Goal: Task Accomplishment & Management: Use online tool/utility

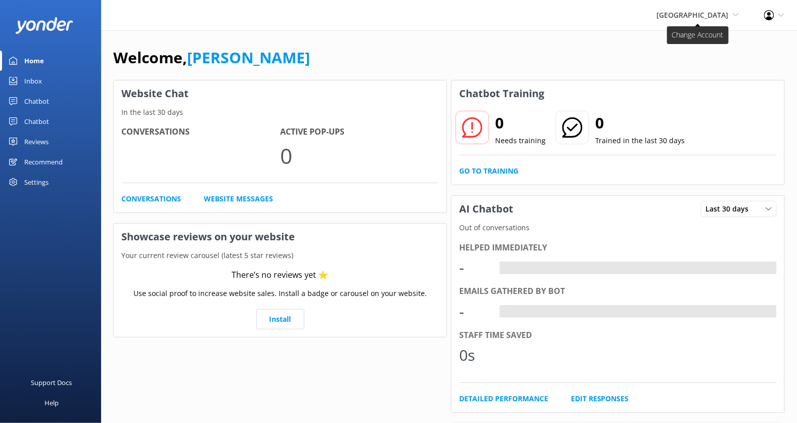
click at [727, 13] on span "[GEOGRAPHIC_DATA]" at bounding box center [693, 15] width 72 height 10
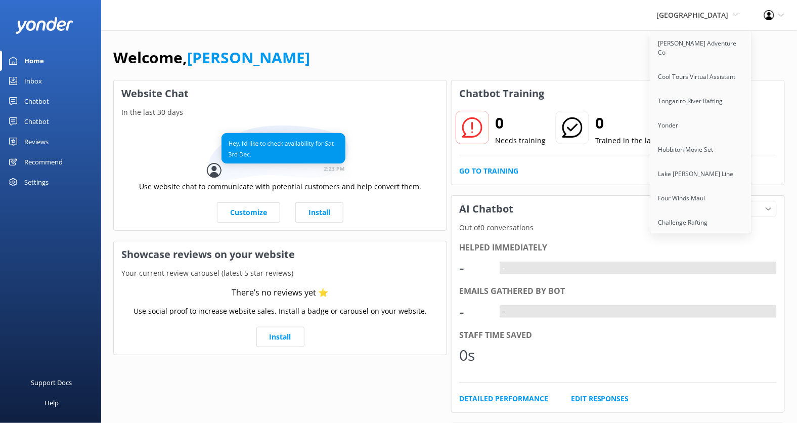
scroll to position [1761, 0]
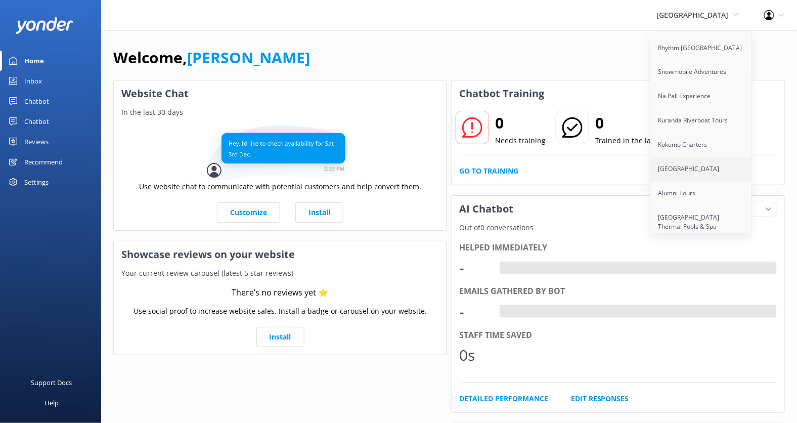
click at [696, 157] on link "[GEOGRAPHIC_DATA]" at bounding box center [701, 169] width 101 height 24
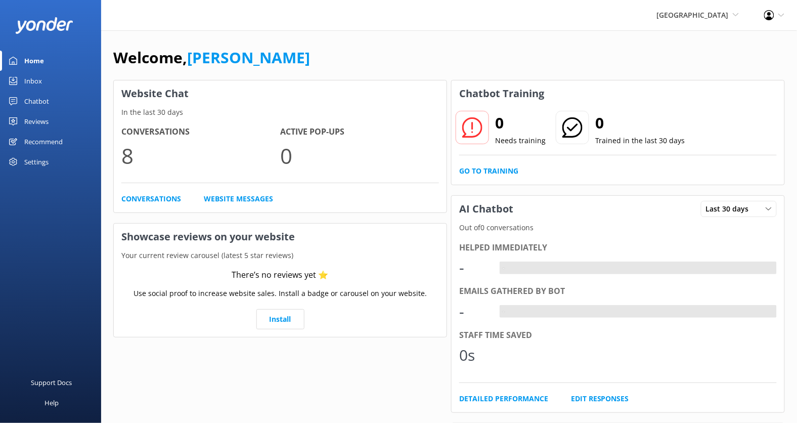
click at [47, 101] on div "Chatbot" at bounding box center [36, 101] width 25 height 20
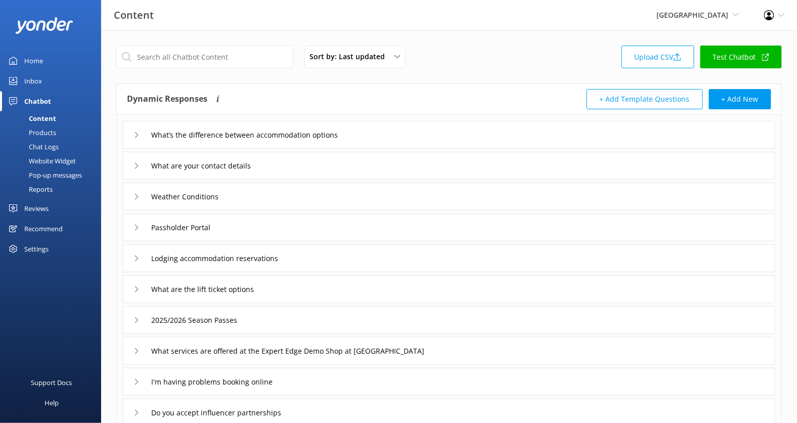
click at [733, 58] on link "Test Chatbot" at bounding box center [740, 56] width 81 height 23
click at [35, 65] on div "Home" at bounding box center [33, 61] width 19 height 20
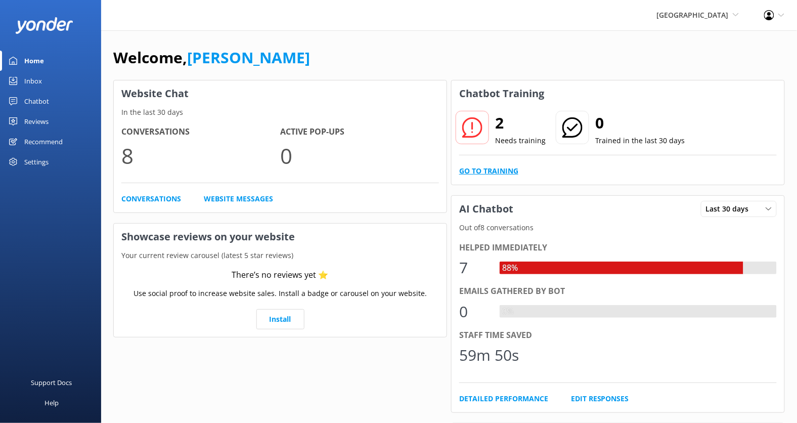
click at [490, 170] on link "Go to Training" at bounding box center [488, 170] width 59 height 11
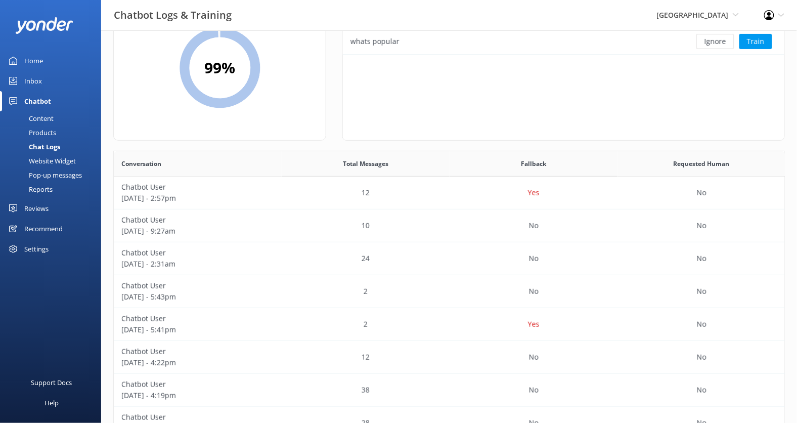
scroll to position [80, 0]
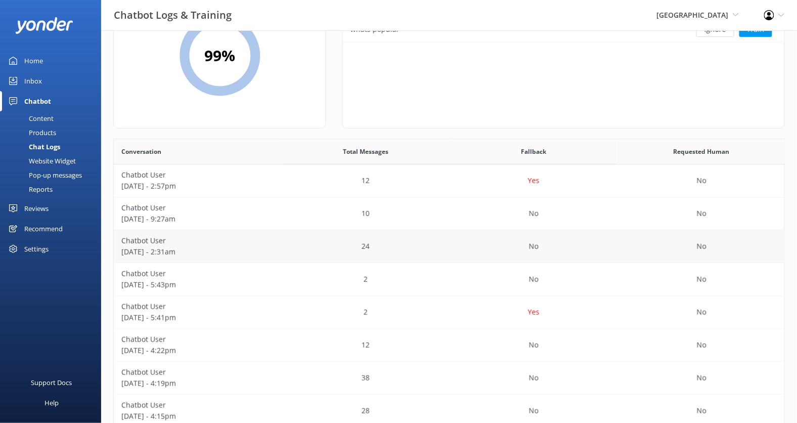
click at [438, 241] on div "24" at bounding box center [366, 246] width 168 height 33
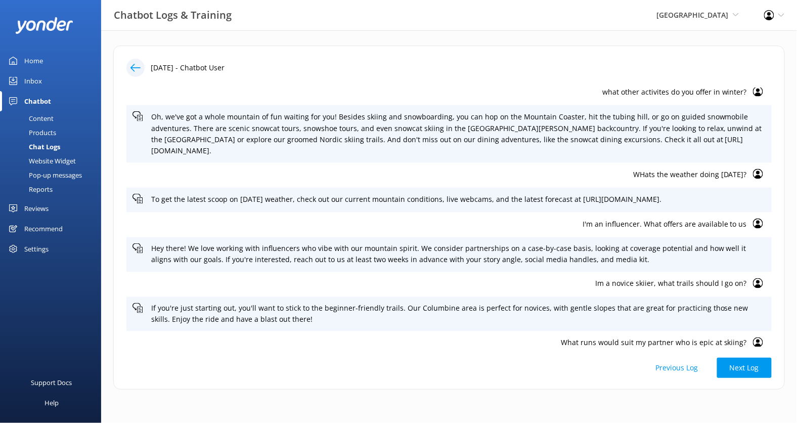
scroll to position [483, 0]
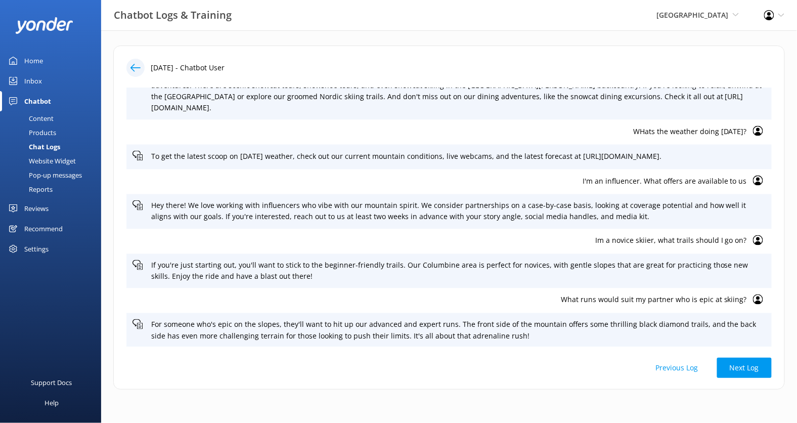
click at [45, 117] on div "Content" at bounding box center [30, 118] width 48 height 14
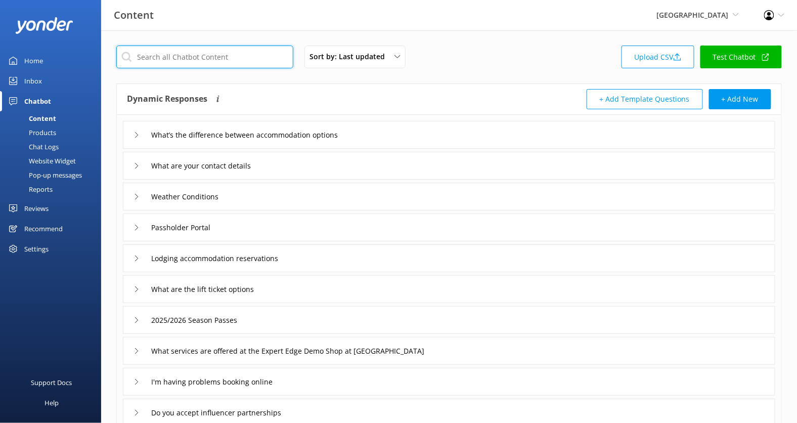
click at [198, 63] on input "text" at bounding box center [204, 56] width 177 height 23
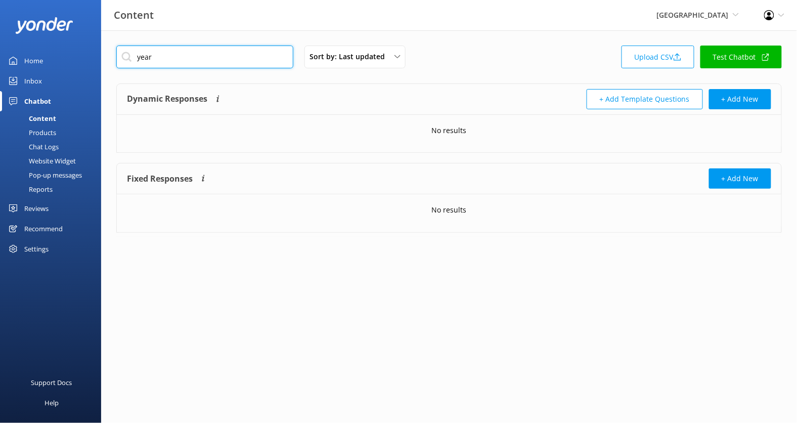
click at [184, 58] on input "year" at bounding box center [204, 56] width 177 height 23
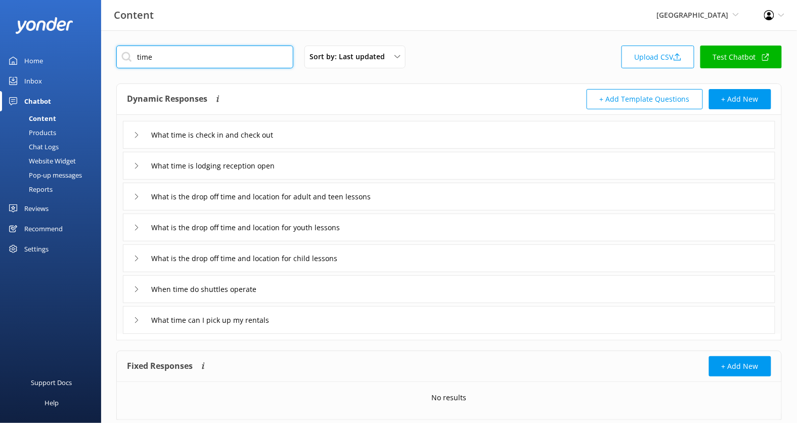
type input "time"
click at [285, 289] on div "When time do shuttles operate" at bounding box center [449, 289] width 652 height 28
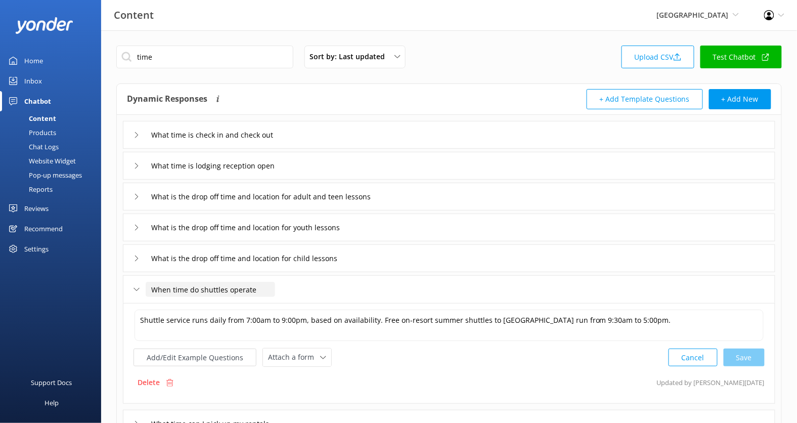
click at [160, 292] on input "When time do shuttles operate" at bounding box center [210, 289] width 129 height 15
type input "What time do shuttles operate"
click at [253, 306] on div at bounding box center [254, 304] width 13 height 13
click at [713, 12] on span "[GEOGRAPHIC_DATA]" at bounding box center [693, 15] width 72 height 10
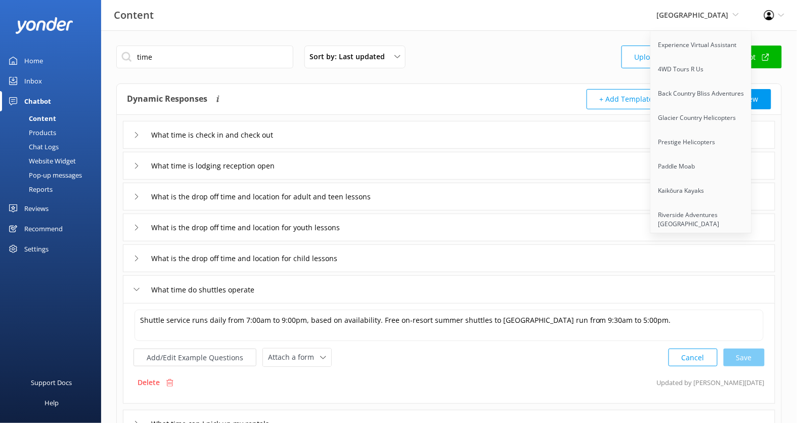
scroll to position [1108, 0]
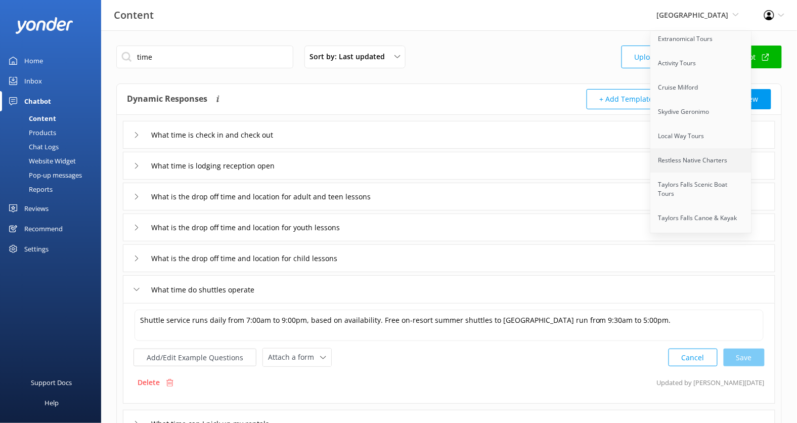
click at [700, 148] on link "Restless Native Charters" at bounding box center [701, 160] width 101 height 24
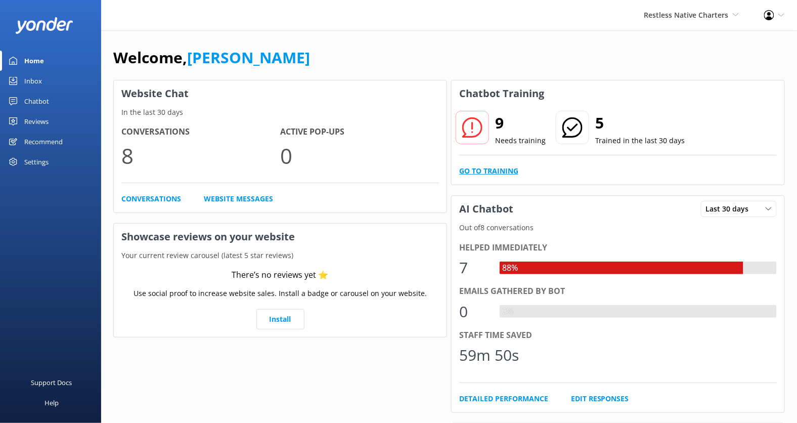
click at [486, 166] on link "Go to Training" at bounding box center [488, 170] width 59 height 11
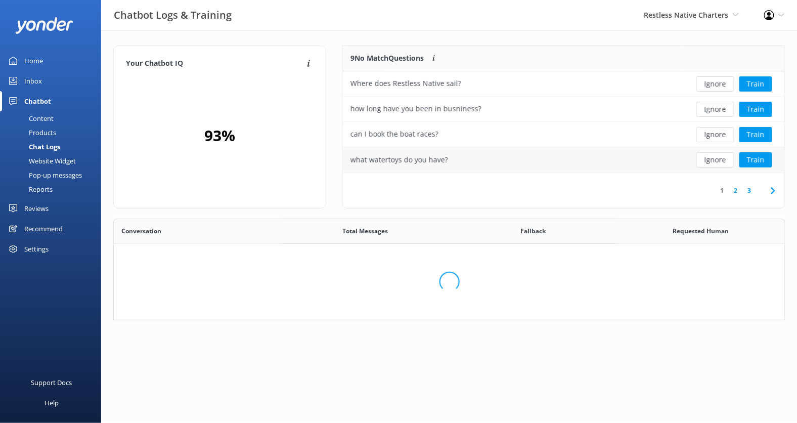
scroll to position [288, 671]
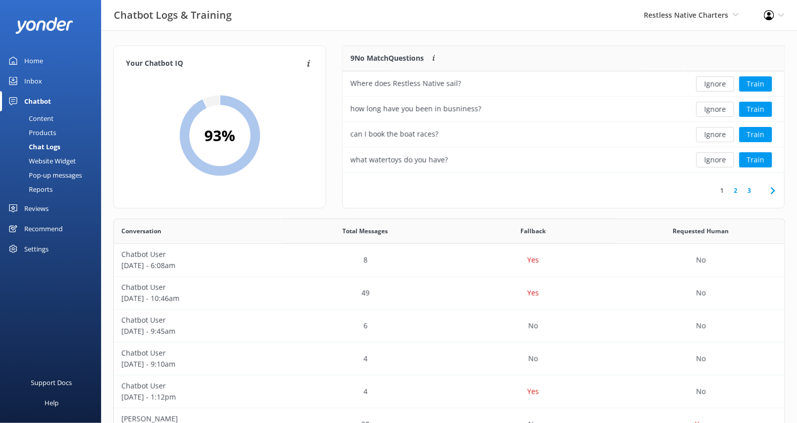
click at [486, 217] on div "9 No Match Questions Customers sometimes ask questions that don't fully match a…" at bounding box center [563, 131] width 458 height 173
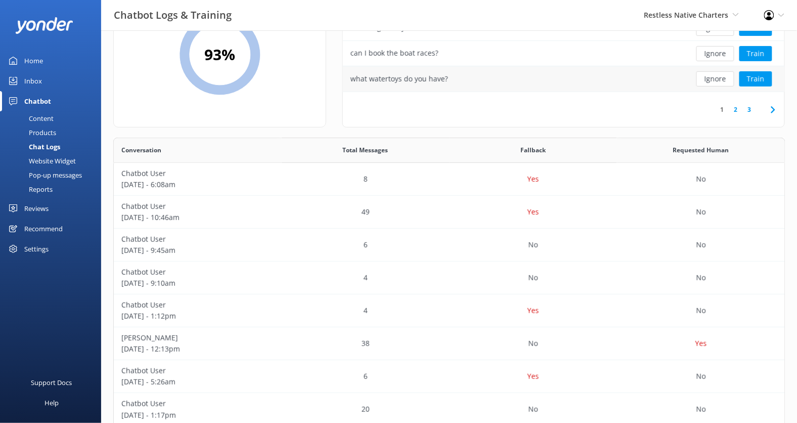
scroll to position [104, 0]
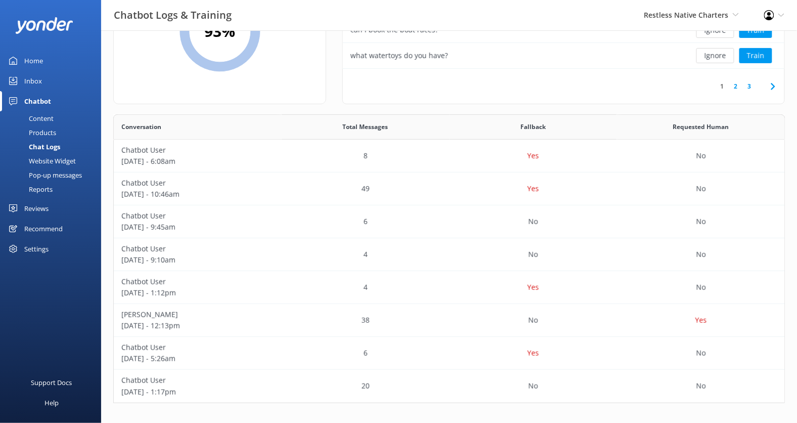
click at [735, 86] on link "2" at bounding box center [736, 86] width 14 height 10
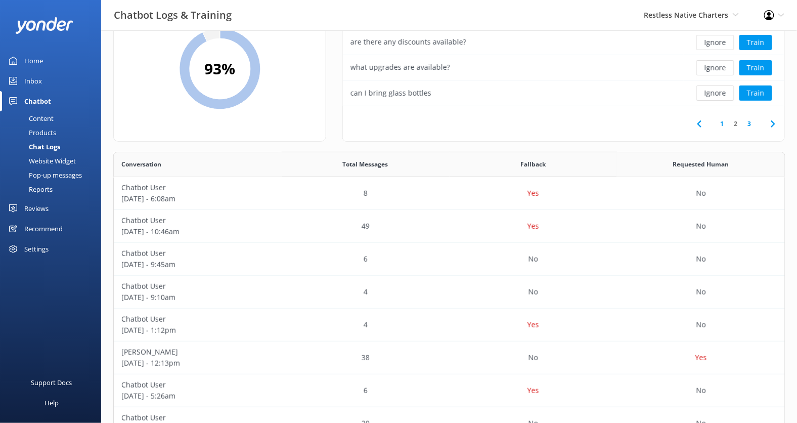
scroll to position [71, 0]
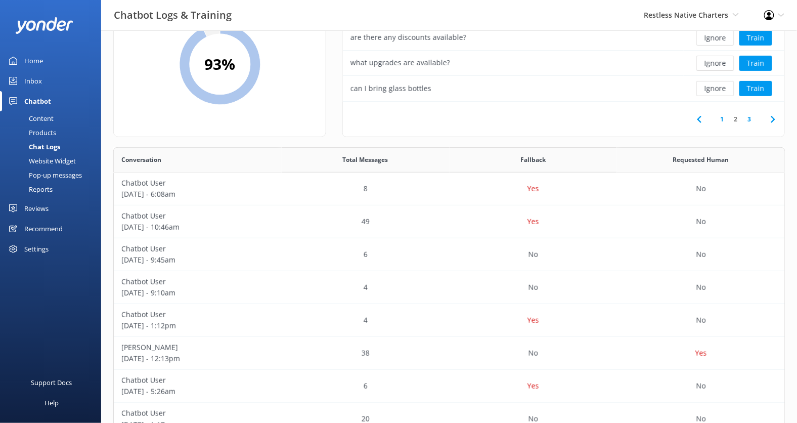
click at [750, 117] on link "3" at bounding box center [750, 119] width 14 height 10
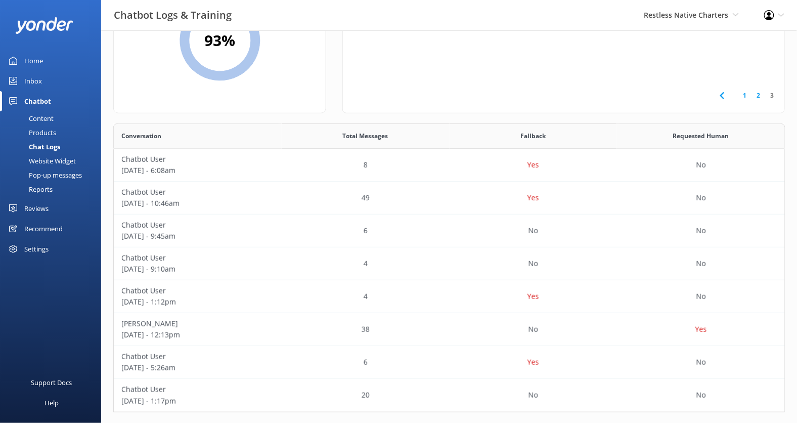
scroll to position [104, 0]
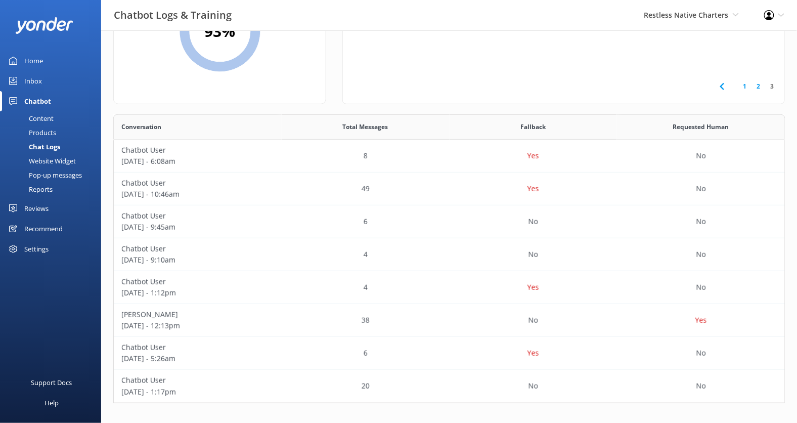
click at [745, 87] on link "1" at bounding box center [745, 86] width 14 height 10
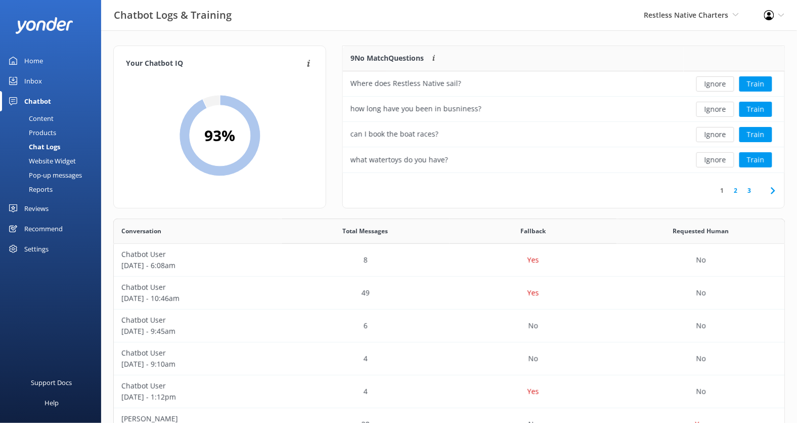
scroll to position [1, 1]
click at [45, 118] on div "Content" at bounding box center [30, 118] width 48 height 14
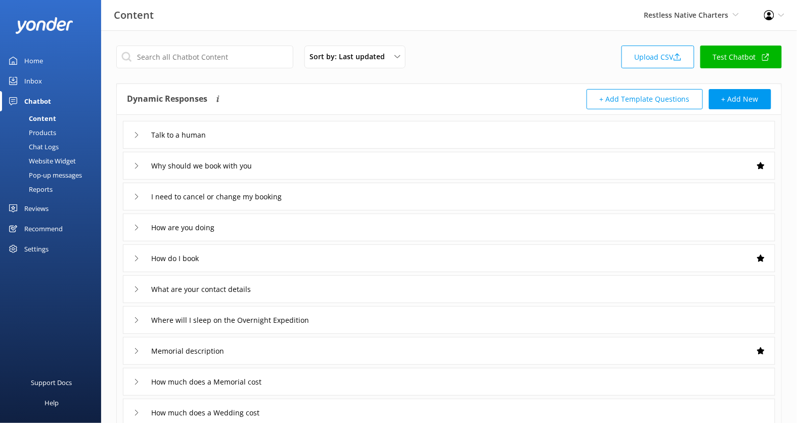
click at [735, 61] on link "Test Chatbot" at bounding box center [740, 56] width 81 height 23
click at [56, 136] on link "Products" at bounding box center [53, 132] width 95 height 14
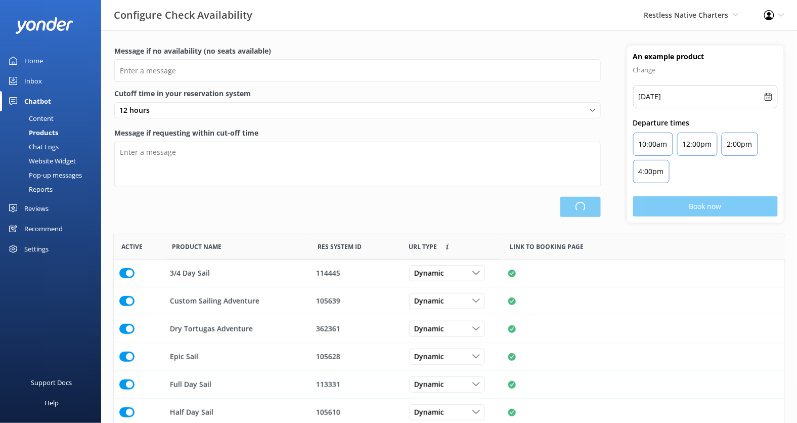
scroll to position [303, 671]
click at [53, 151] on div "Chat Logs" at bounding box center [32, 147] width 53 height 14
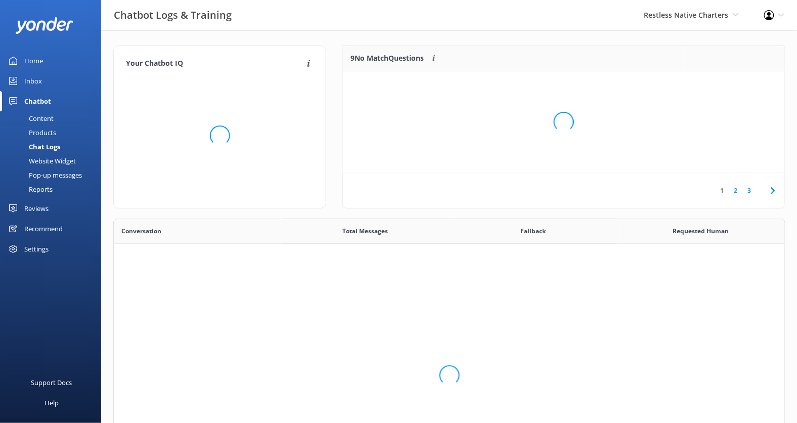
scroll to position [288, 671]
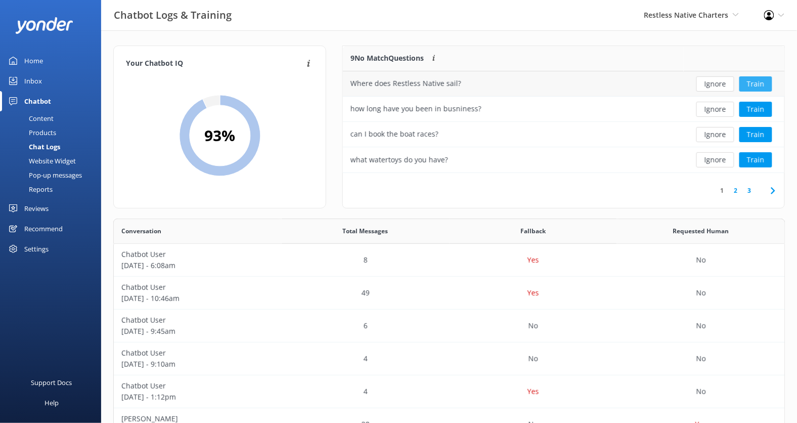
click at [758, 86] on button "Train" at bounding box center [755, 83] width 33 height 15
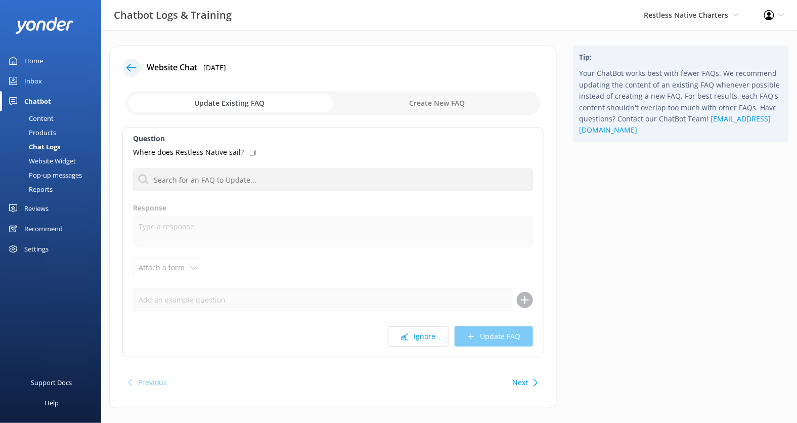
click at [136, 60] on div at bounding box center [131, 68] width 18 height 18
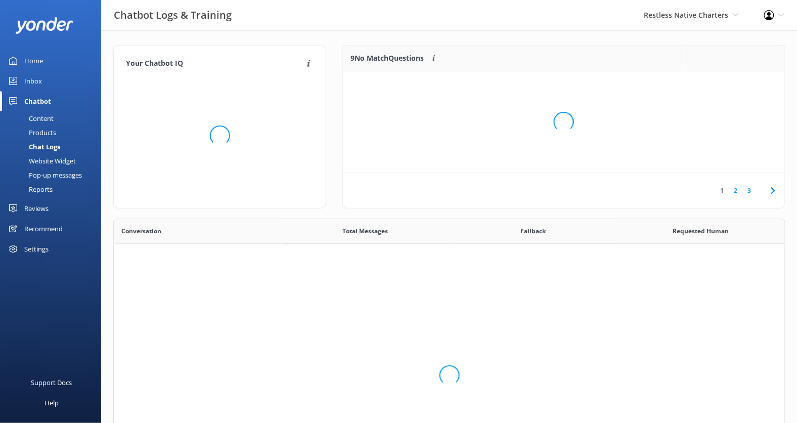
scroll to position [288, 671]
